Goal: Transaction & Acquisition: Purchase product/service

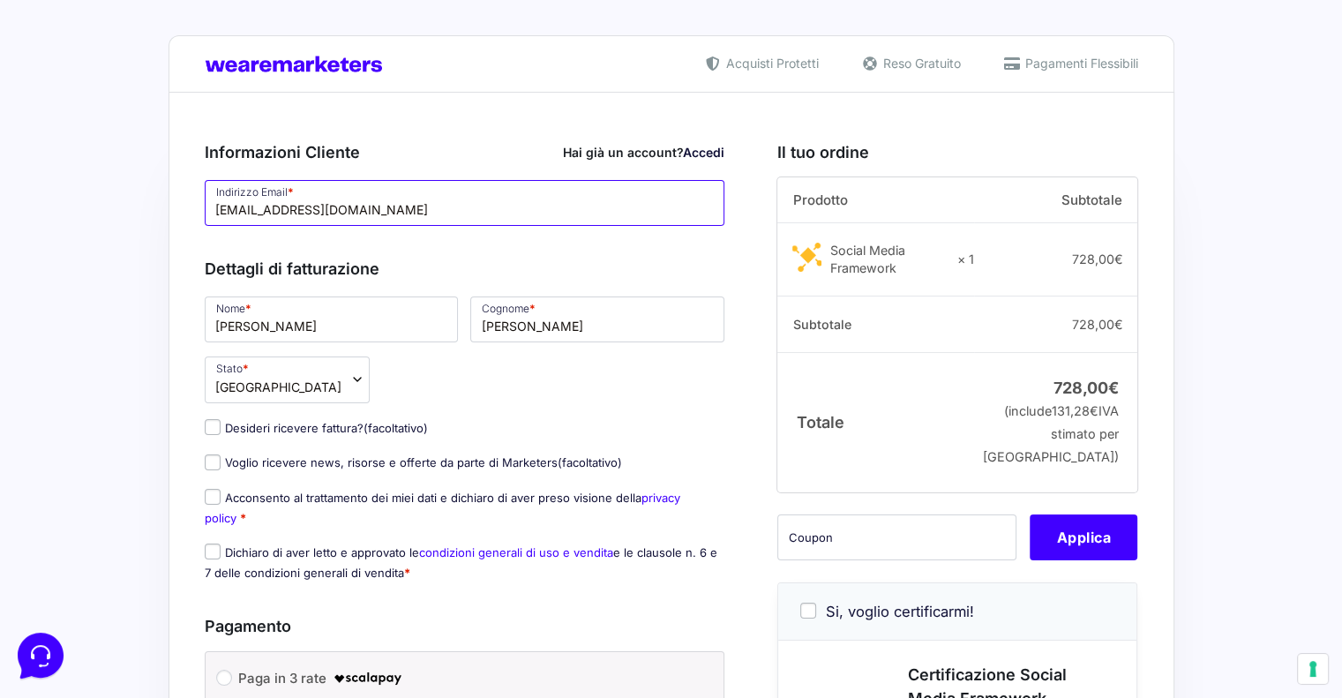
click at [420, 212] on input "[EMAIL_ADDRESS][DOMAIN_NAME]" at bounding box center [465, 203] width 521 height 46
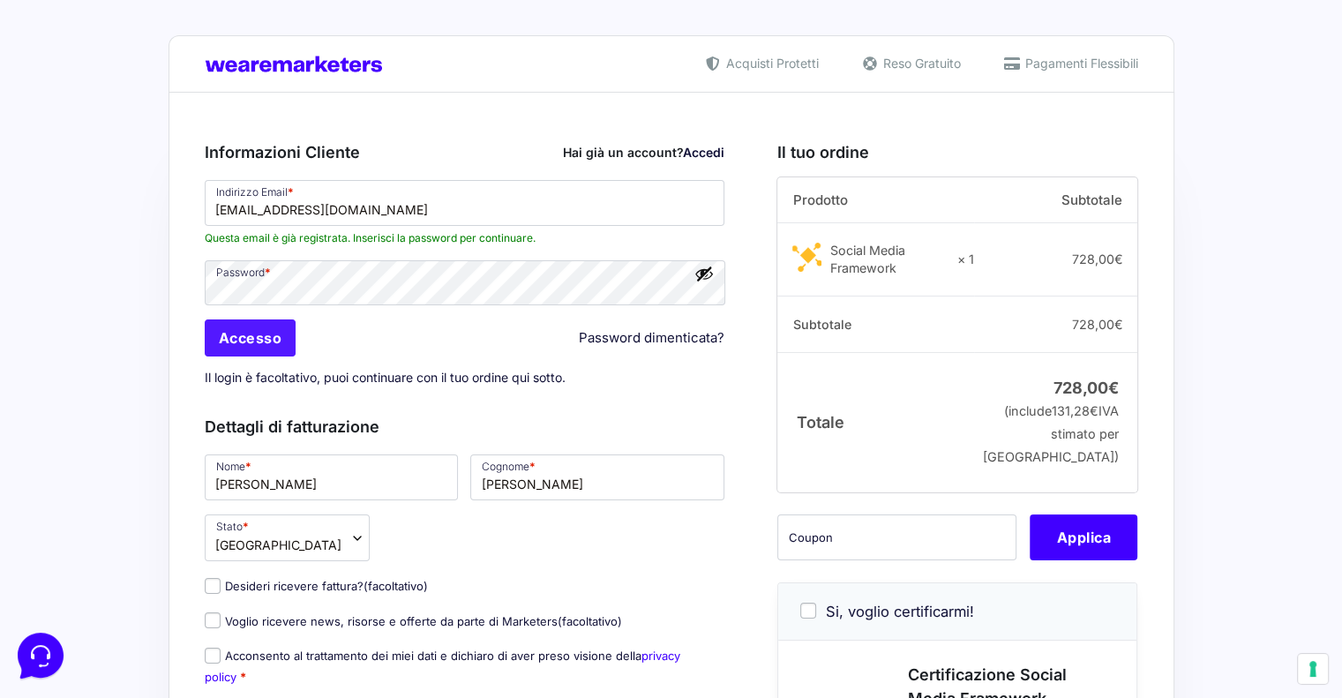
click at [254, 340] on input "Accesso" at bounding box center [251, 337] width 92 height 37
click at [267, 345] on input "Accesso" at bounding box center [251, 337] width 92 height 37
click at [254, 341] on input "Accesso" at bounding box center [251, 337] width 92 height 37
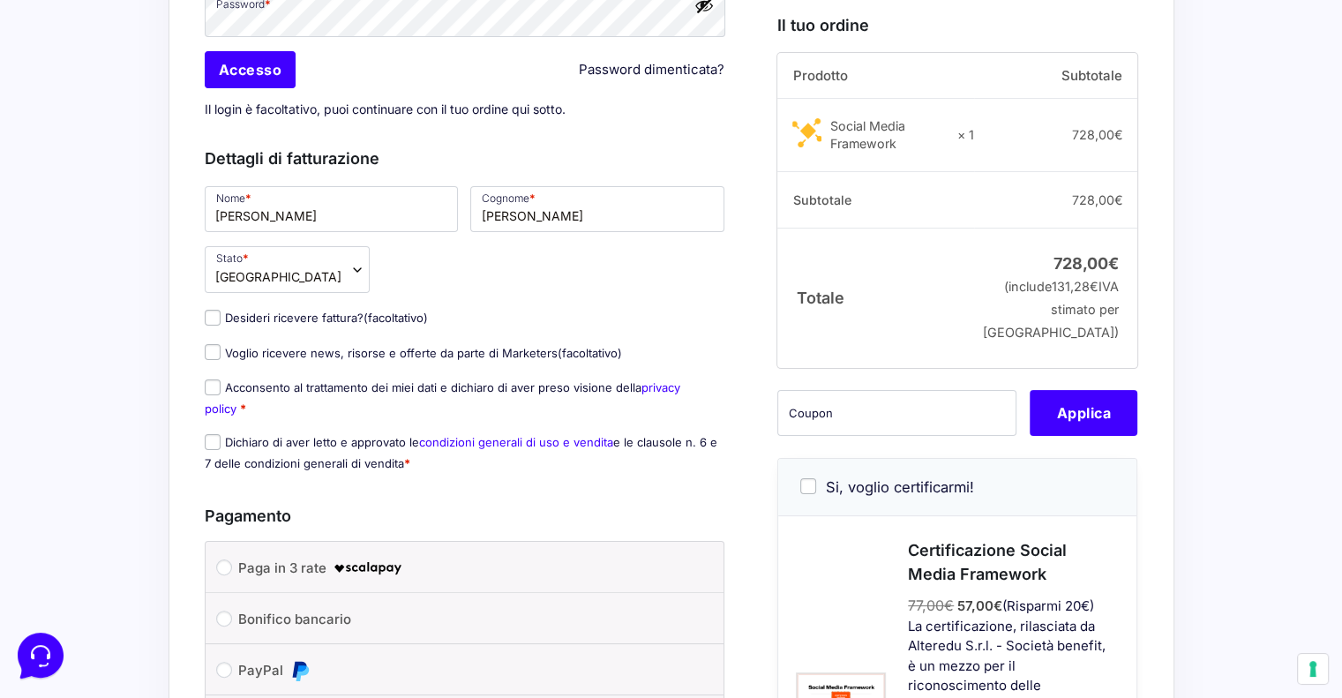
scroll to position [353, 0]
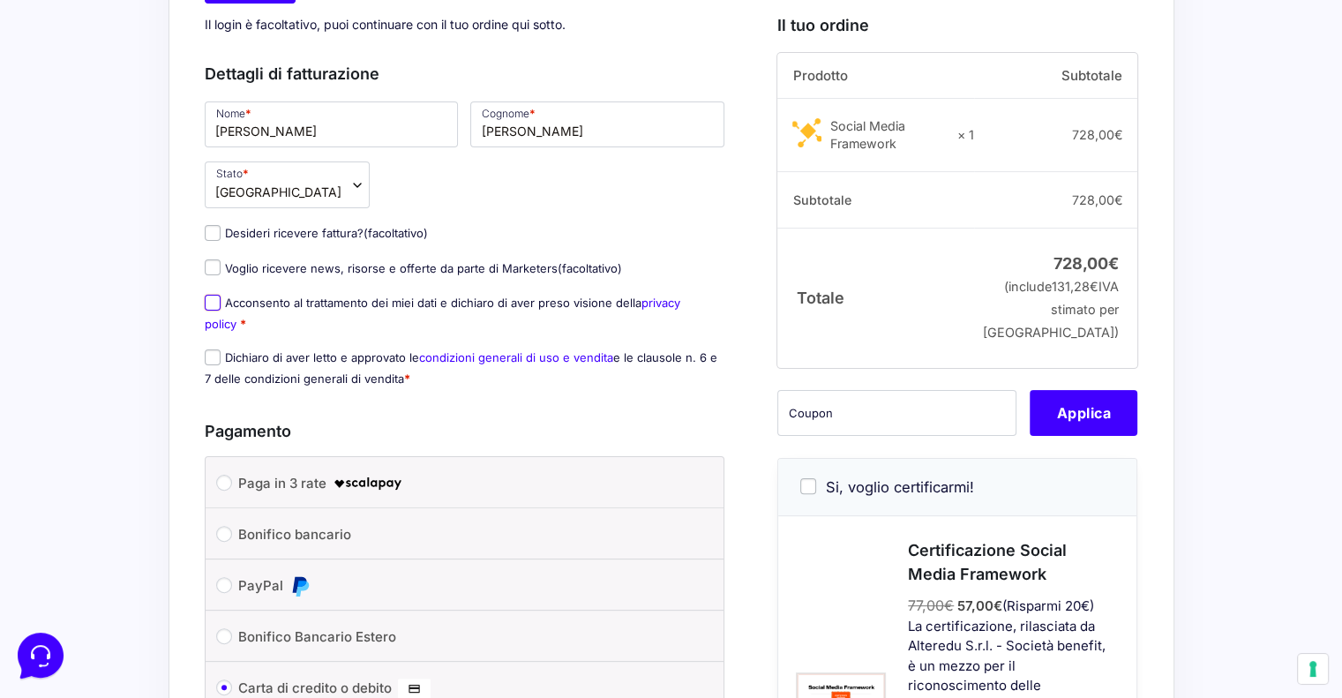
click at [215, 302] on input "Acconsento al trattamento dei miei dati e dichiaro di aver preso visione della …" at bounding box center [213, 303] width 16 height 16
checkbox input "true"
click at [214, 360] on input "Dichiaro di aver letto e approvato le condizioni generali di uso e vendita e le…" at bounding box center [213, 357] width 16 height 16
checkbox input "true"
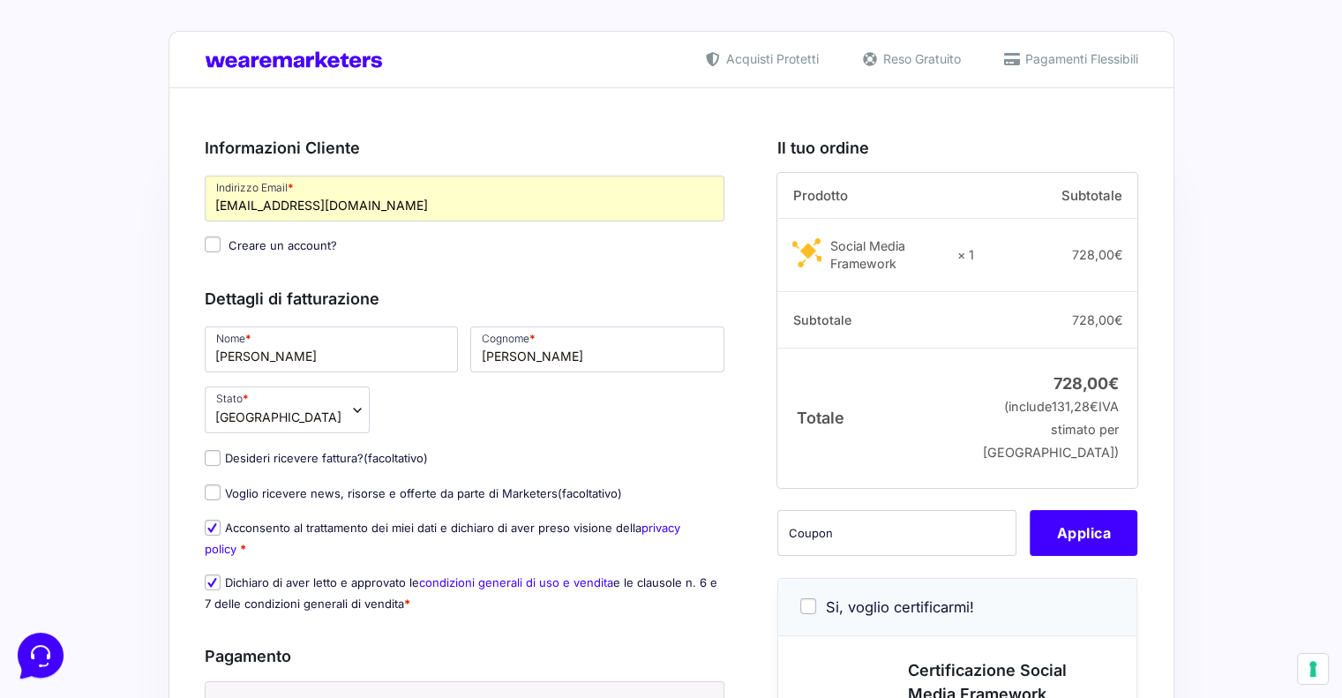
scroll to position [0, 0]
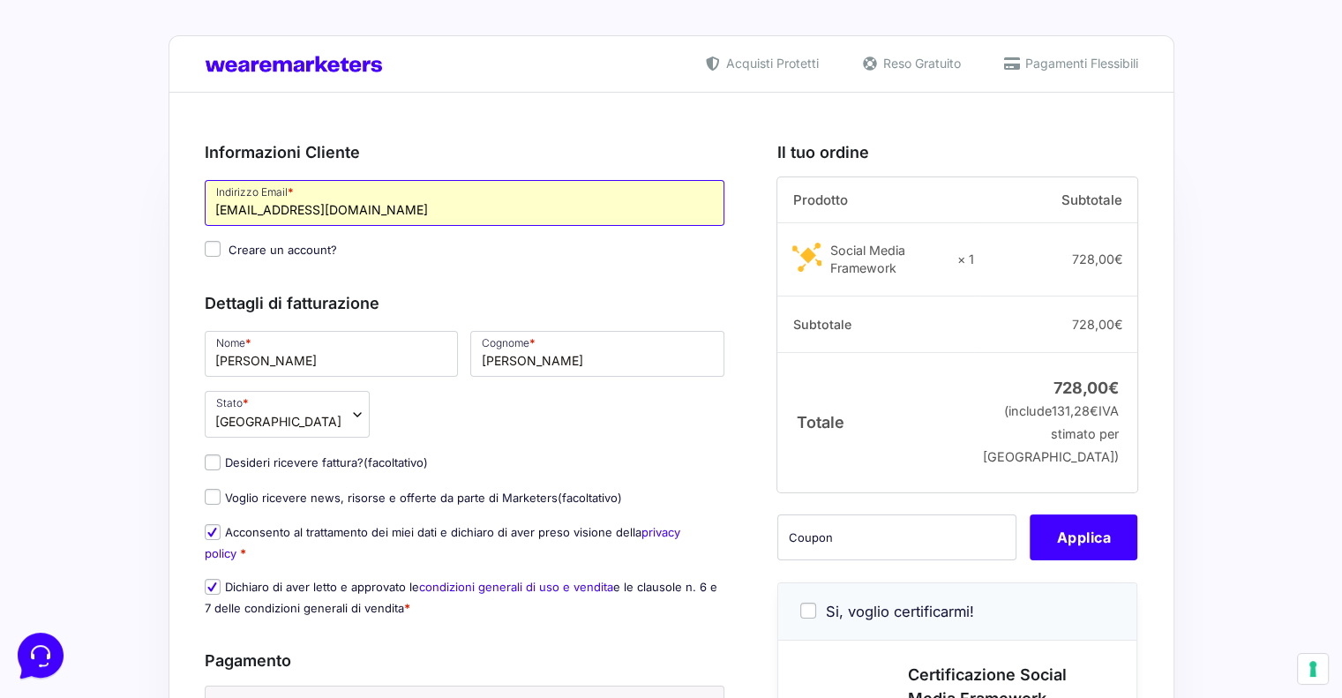
drag, startPoint x: 311, startPoint y: 210, endPoint x: 317, endPoint y: 218, distance: 10.1
click at [312, 210] on input "[EMAIL_ADDRESS][DOMAIN_NAME]" at bounding box center [465, 203] width 521 height 46
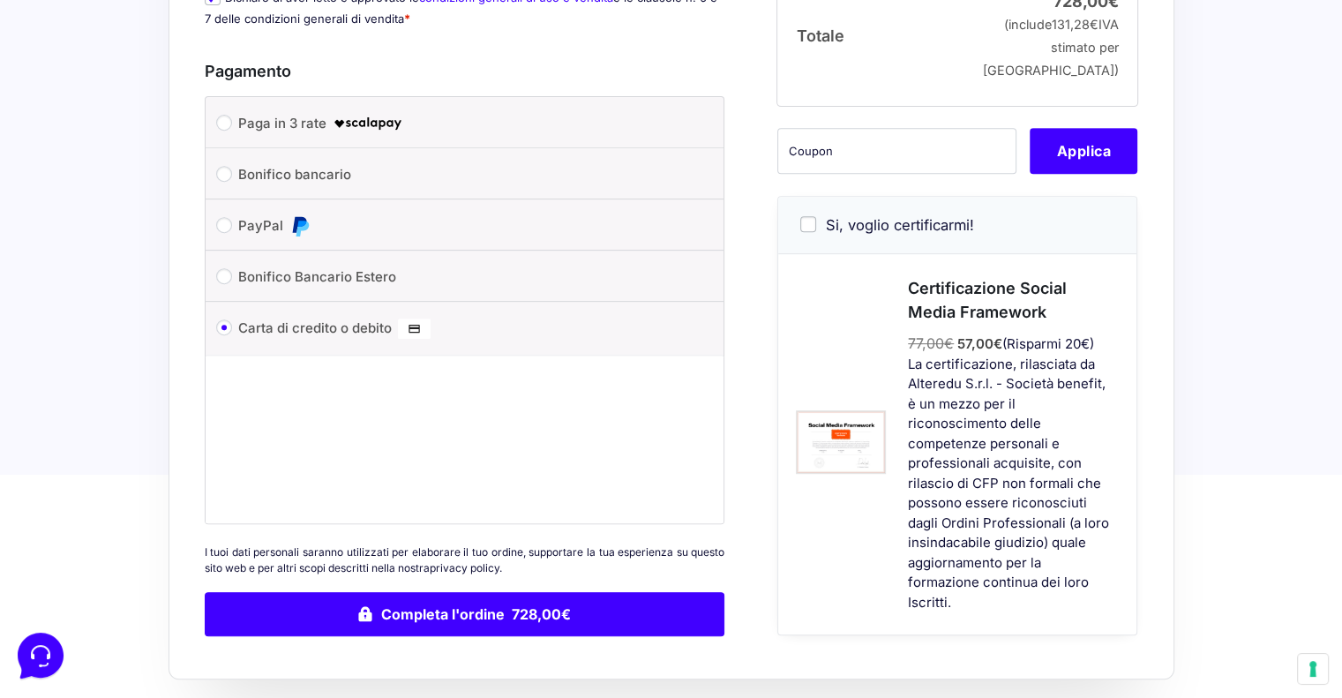
scroll to position [706, 0]
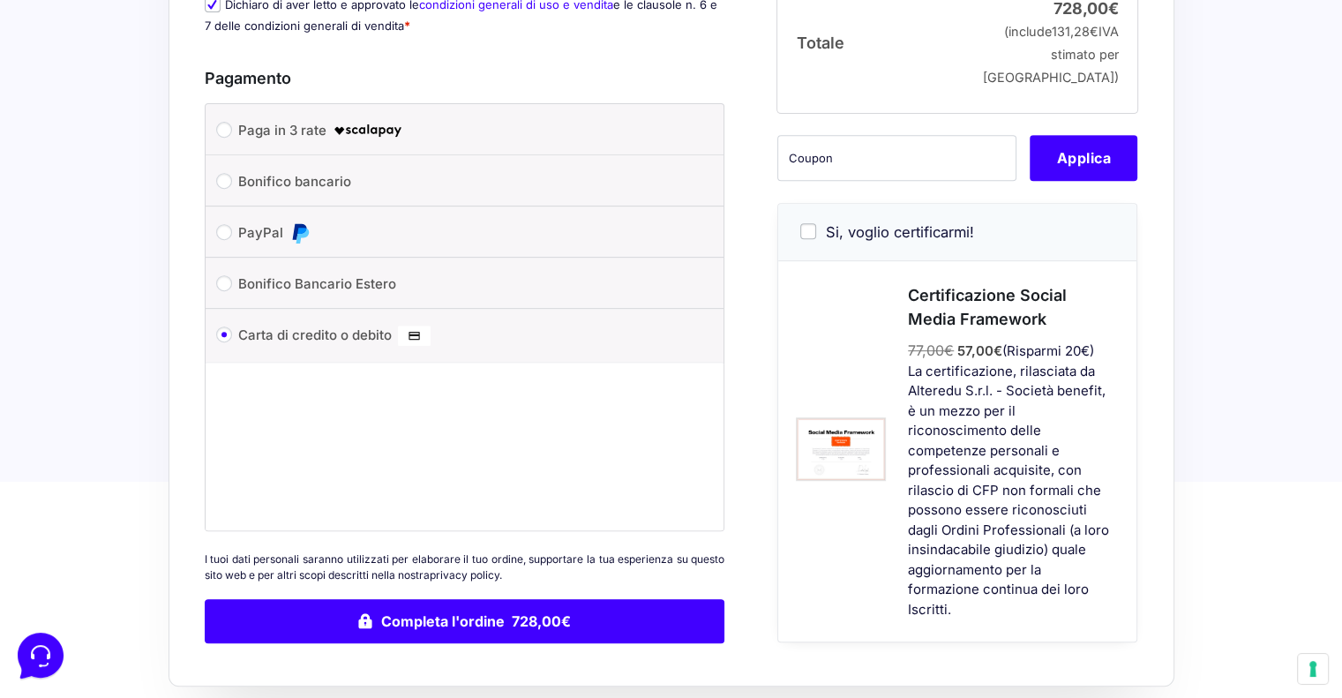
type input "[EMAIL_ADDRESS][DOMAIN_NAME]"
click at [821, 173] on input "text" at bounding box center [896, 158] width 239 height 46
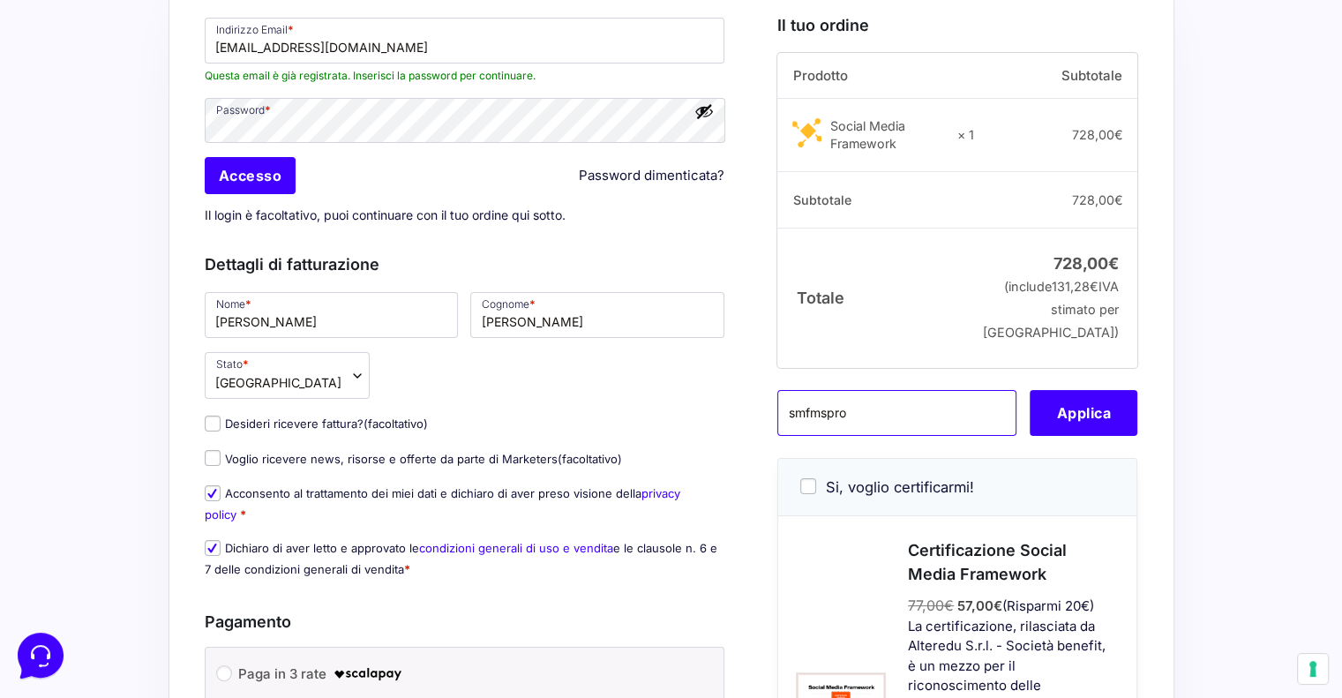
scroll to position [176, 0]
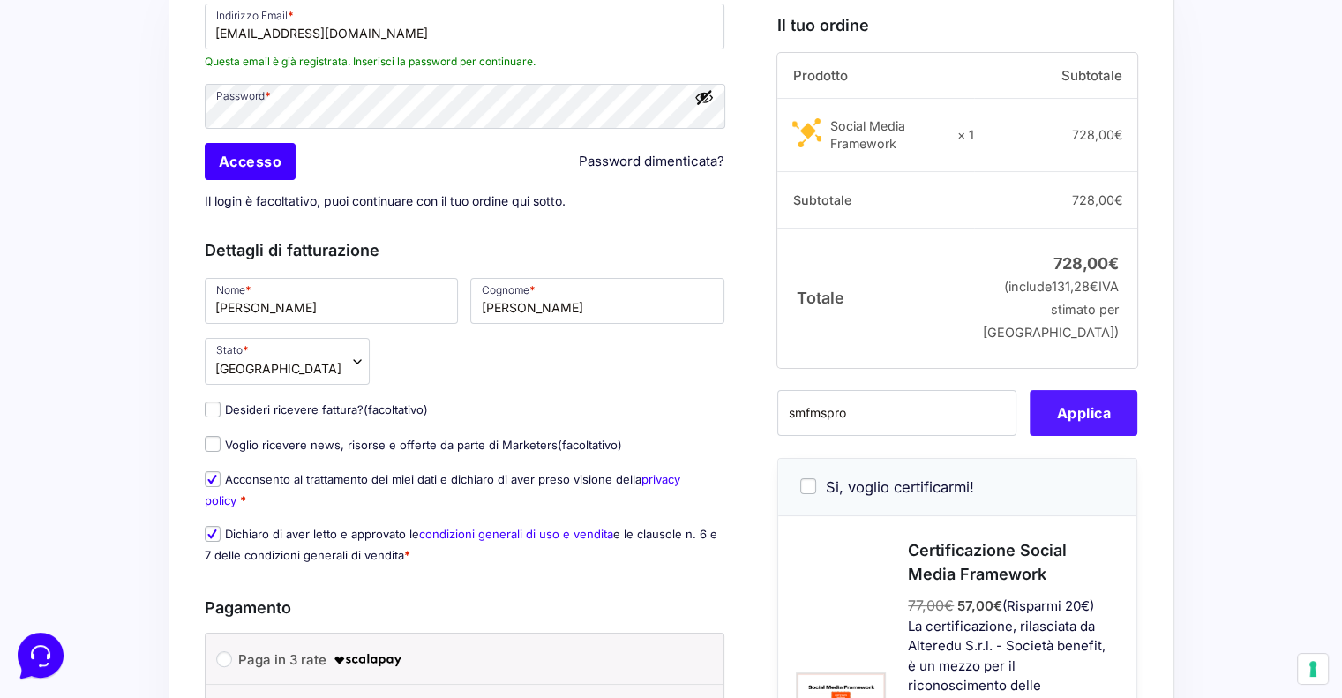
click at [1085, 436] on button "Applica" at bounding box center [1084, 413] width 108 height 46
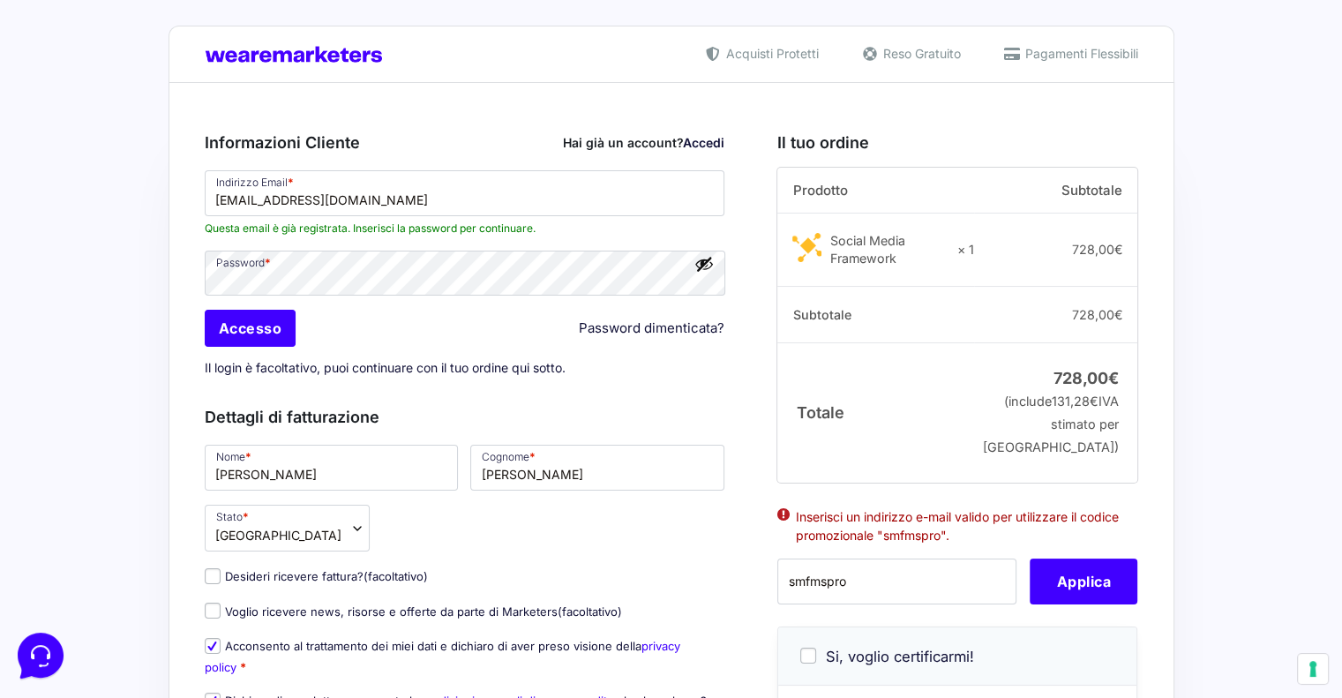
scroll to position [0, 0]
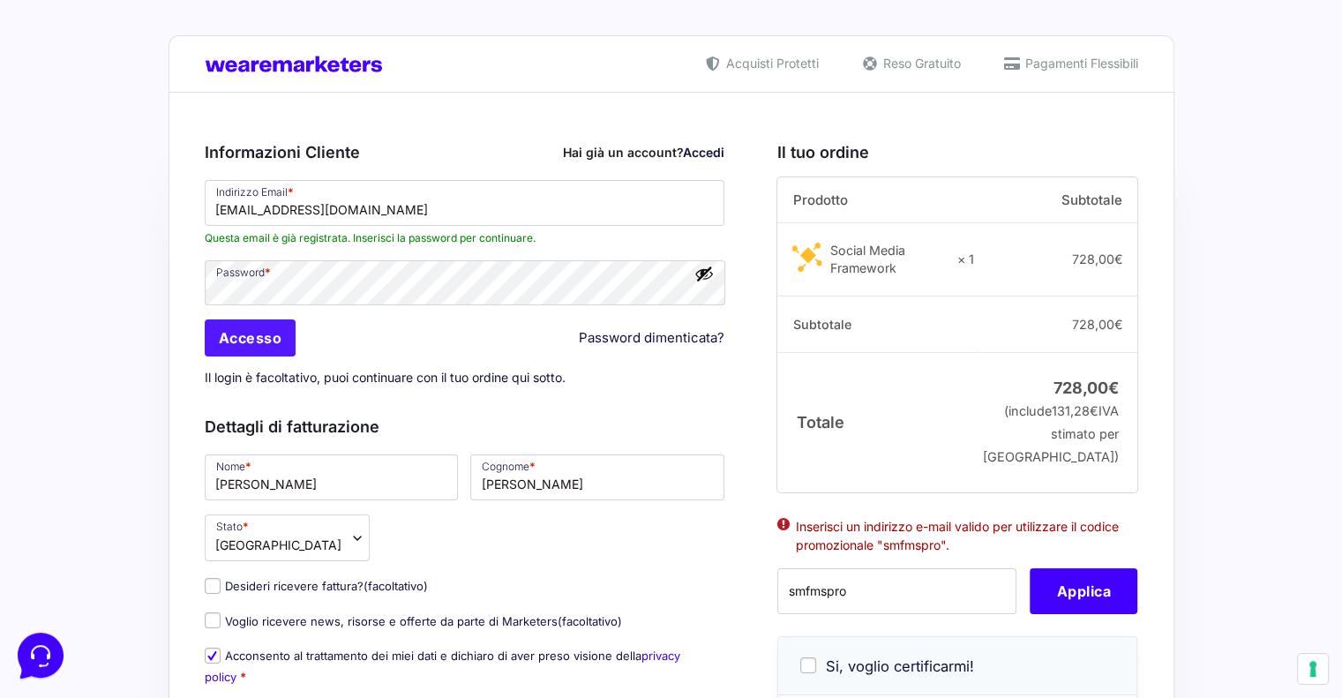
click at [250, 339] on input "Accesso" at bounding box center [251, 337] width 92 height 37
drag, startPoint x: 1020, startPoint y: 260, endPoint x: 833, endPoint y: 260, distance: 187.1
click at [833, 260] on tr "Social Media Framework × 1 728,00 €" at bounding box center [957, 259] width 360 height 74
click at [896, 223] on td "Social Media Framework × 1" at bounding box center [875, 259] width 197 height 73
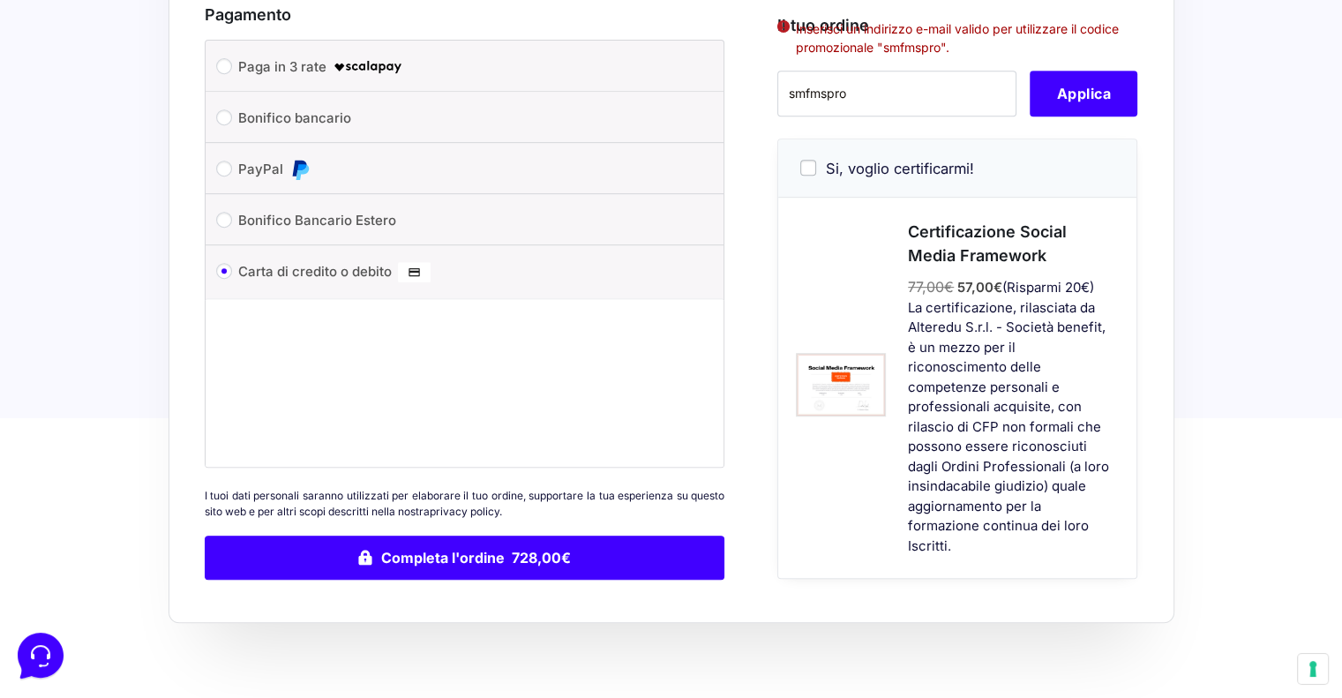
scroll to position [541, 0]
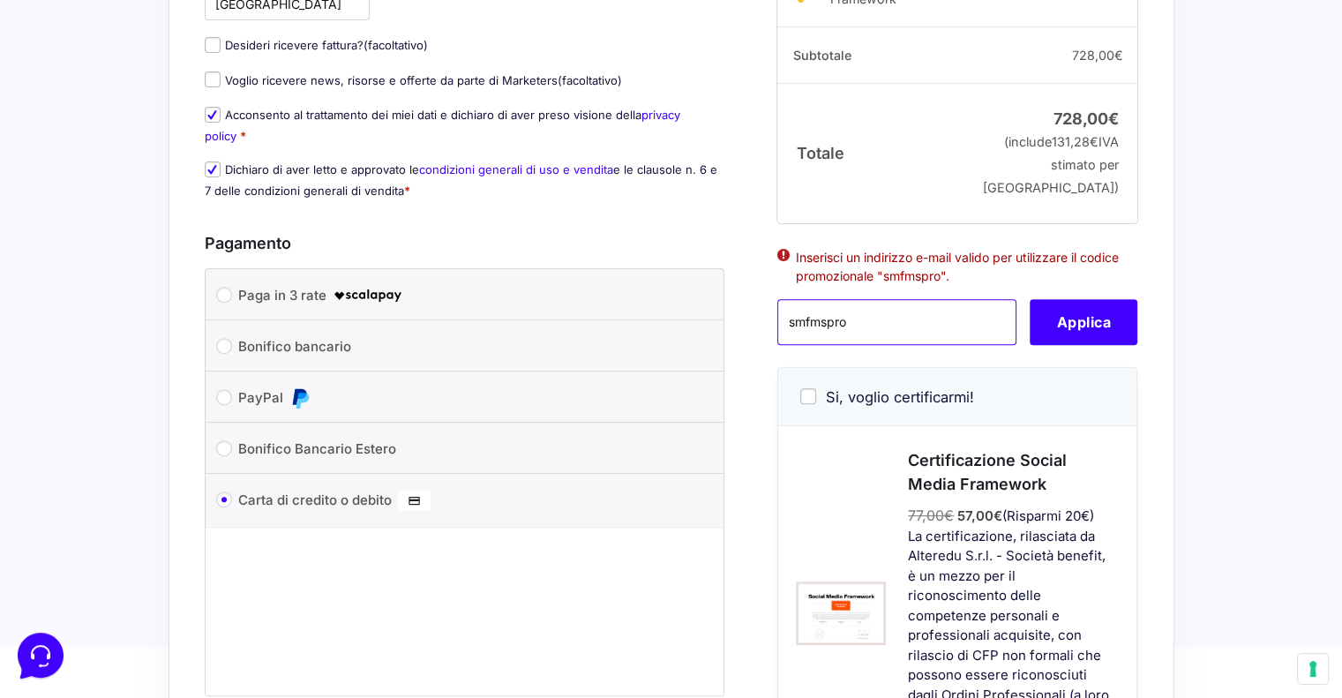
drag, startPoint x: 877, startPoint y: 335, endPoint x: 699, endPoint y: 338, distance: 178.3
click at [699, 338] on form "Informazioni Cliente Hai già un account? Accedi Indirizzo Email * [EMAIL_ADDRES…" at bounding box center [672, 194] width 934 height 1228
type input "s"
paste input "LPEb37TK#ki8RBBn"
type input "L"
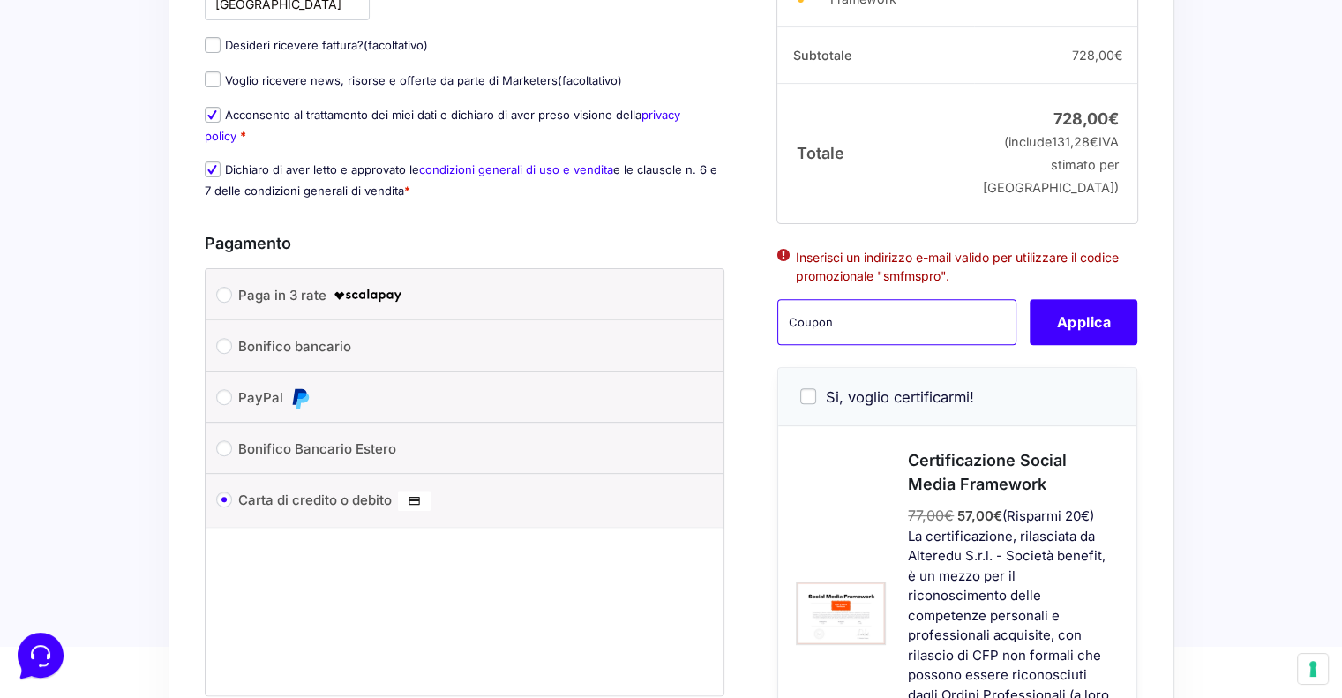
click at [841, 338] on input "text" at bounding box center [896, 323] width 239 height 46
paste input "smfmspro"
type input "smfmspro"
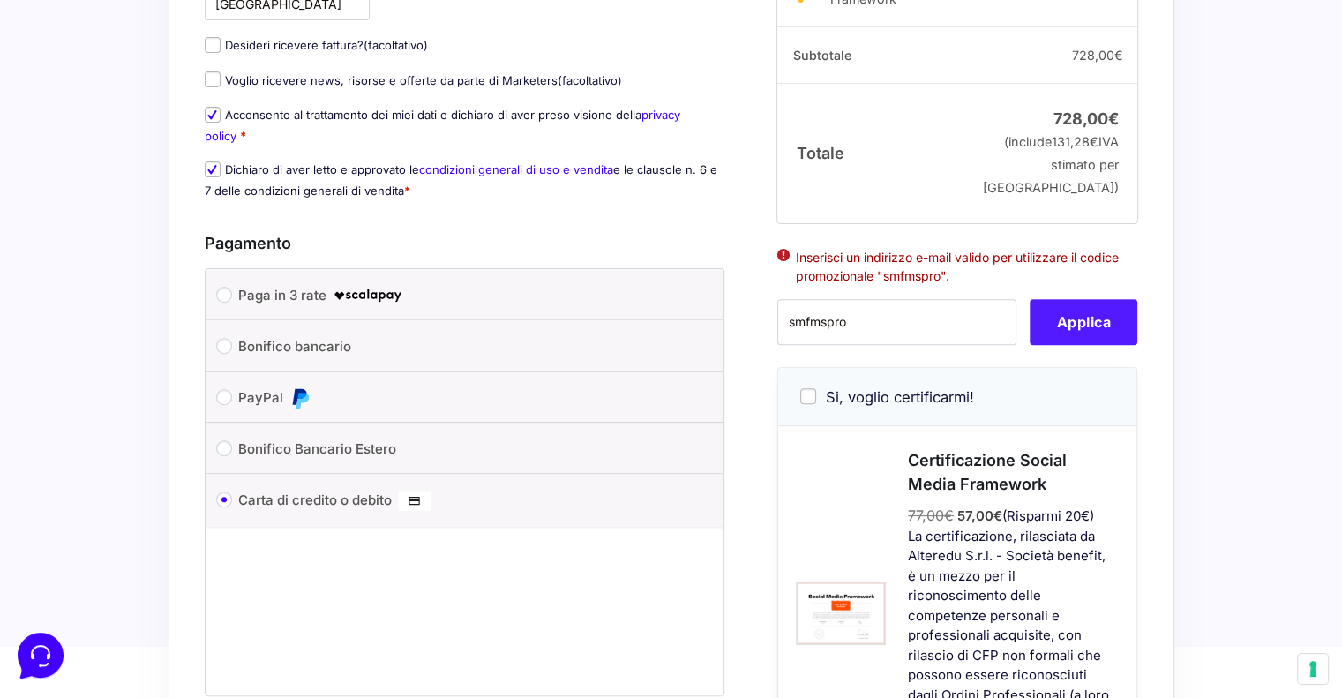
click at [1079, 345] on button "Applica" at bounding box center [1084, 323] width 108 height 46
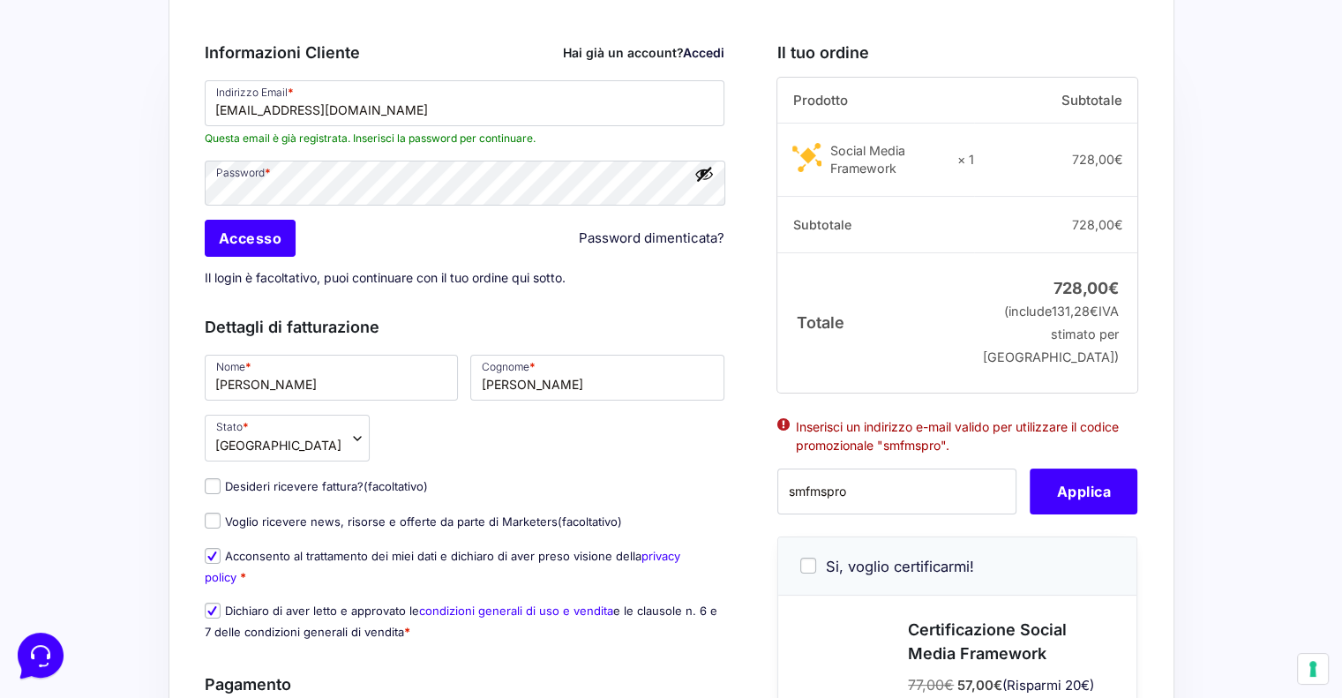
scroll to position [11, 0]
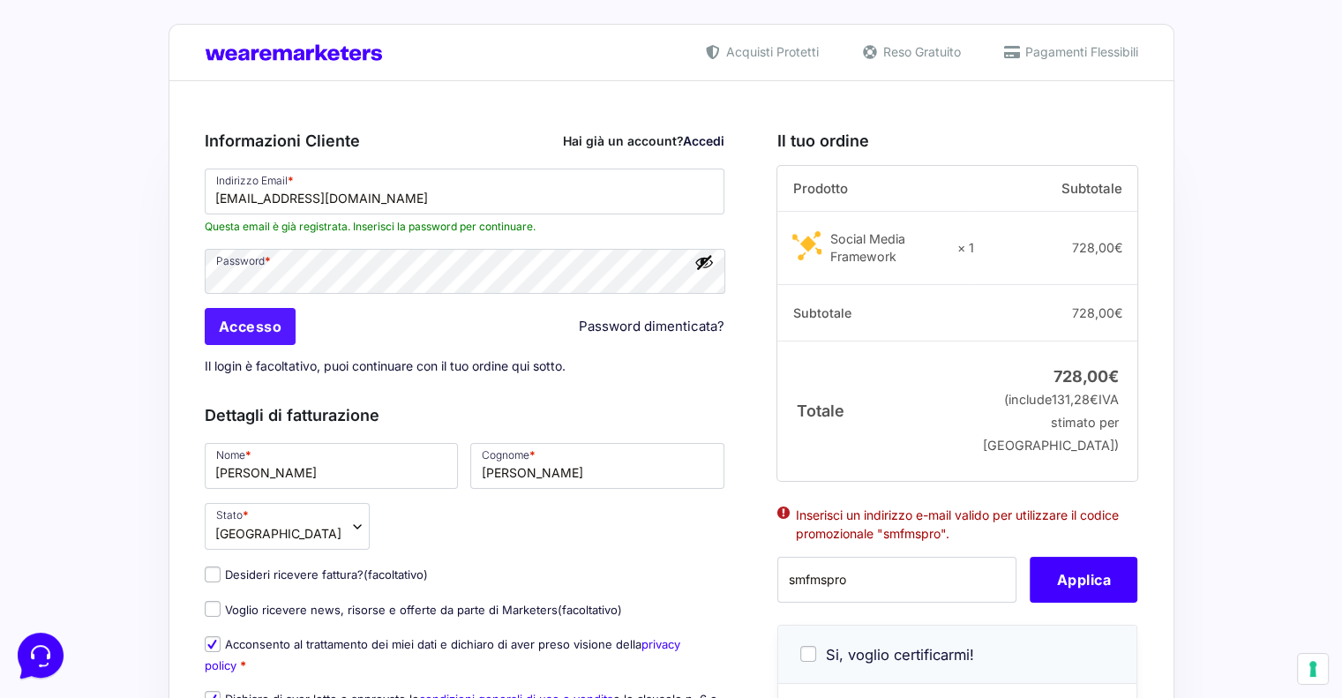
click at [237, 331] on input "Accesso" at bounding box center [251, 326] width 92 height 37
click at [695, 140] on link "Accedi" at bounding box center [703, 140] width 41 height 15
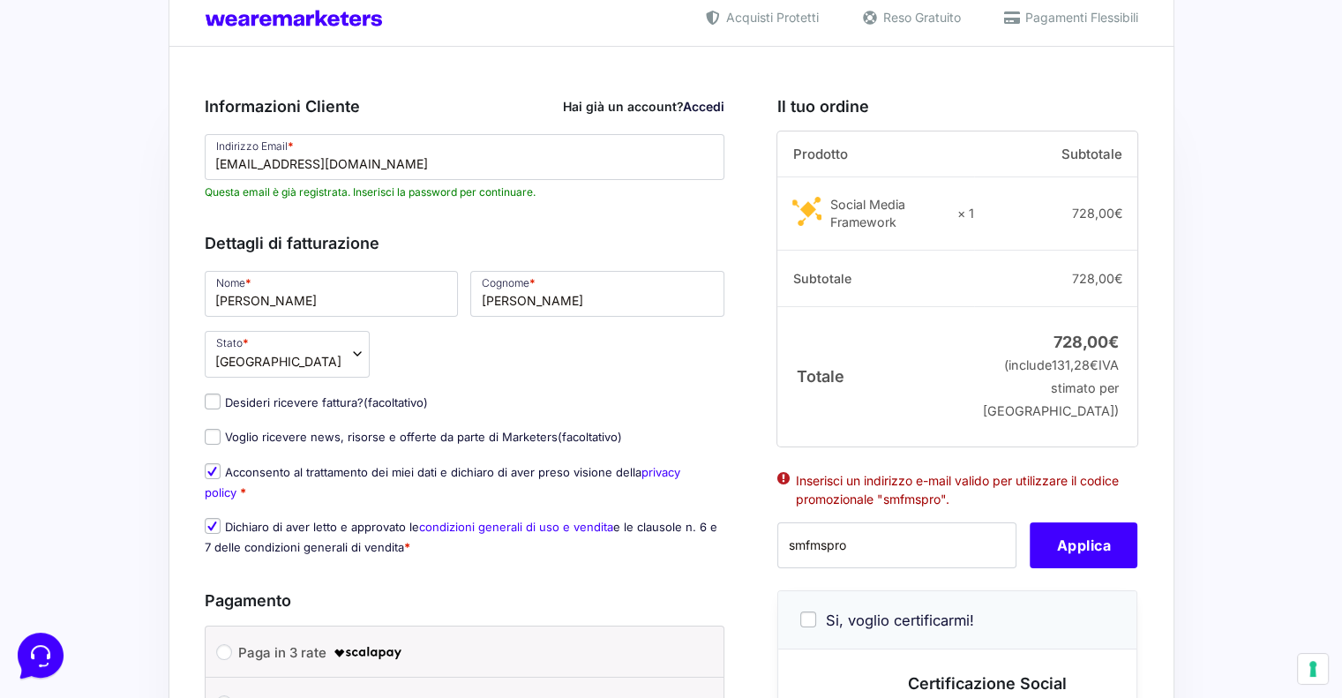
scroll to position [0, 0]
